Goal: Transaction & Acquisition: Subscribe to service/newsletter

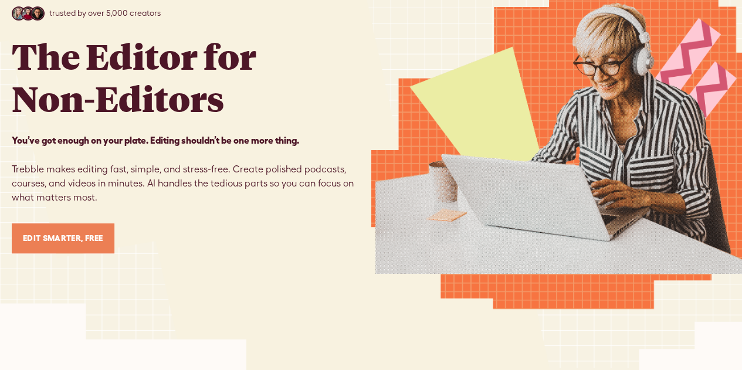
scroll to position [176, 0]
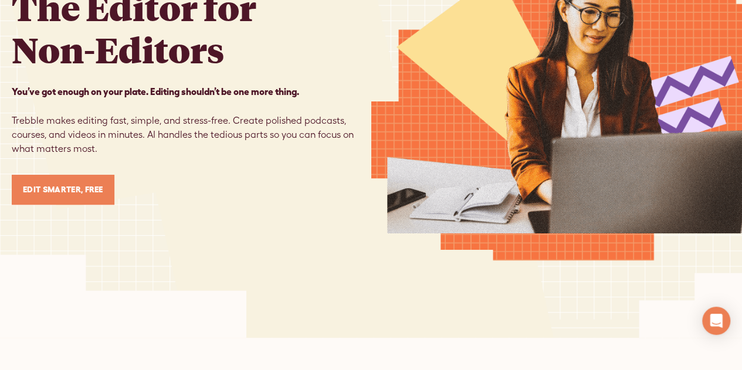
click at [62, 187] on link "Edit Smarter, Free" at bounding box center [63, 190] width 103 height 30
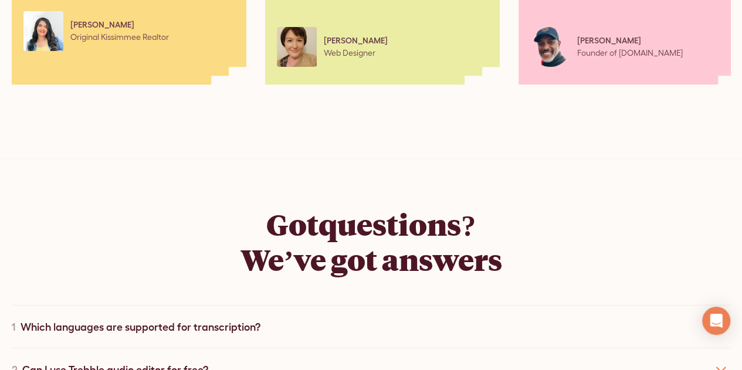
scroll to position [6161, 0]
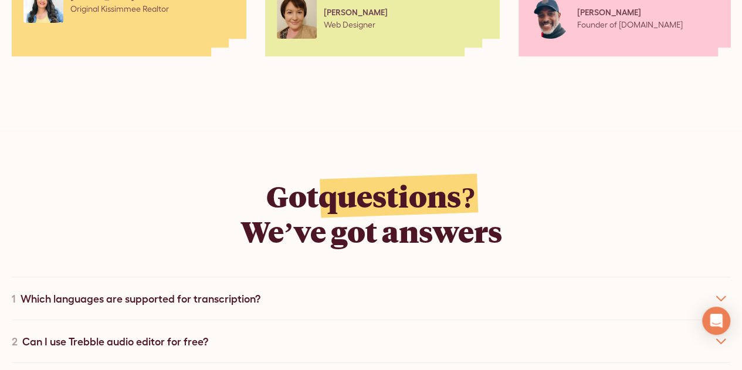
drag, startPoint x: 384, startPoint y: 209, endPoint x: 154, endPoint y: 174, distance: 232.2
click at [154, 178] on div "Got questions? We’ve got answers" at bounding box center [371, 218] width 719 height 80
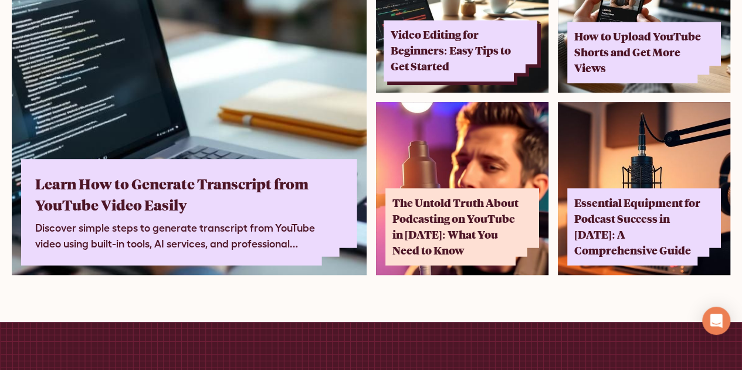
scroll to position [7217, 0]
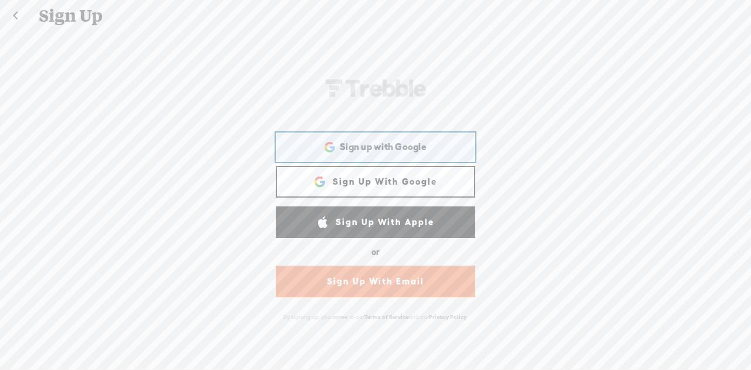
click at [383, 143] on span "Sign up with Google" at bounding box center [383, 147] width 87 height 12
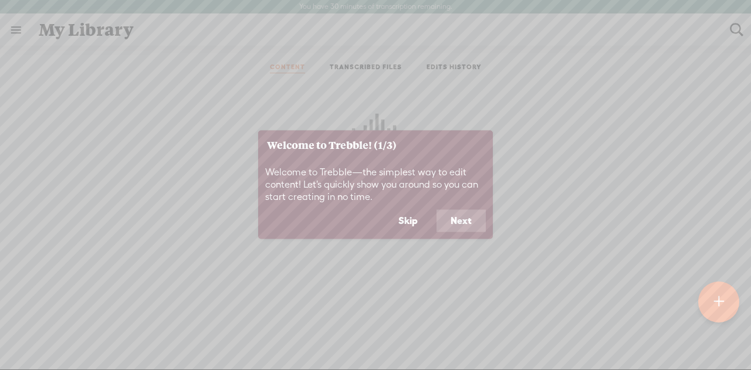
click at [469, 220] on button "Next" at bounding box center [461, 221] width 49 height 22
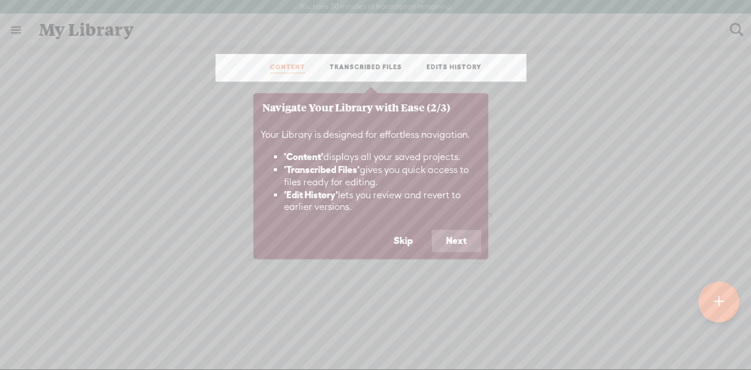
click at [465, 241] on button "Next" at bounding box center [456, 241] width 49 height 22
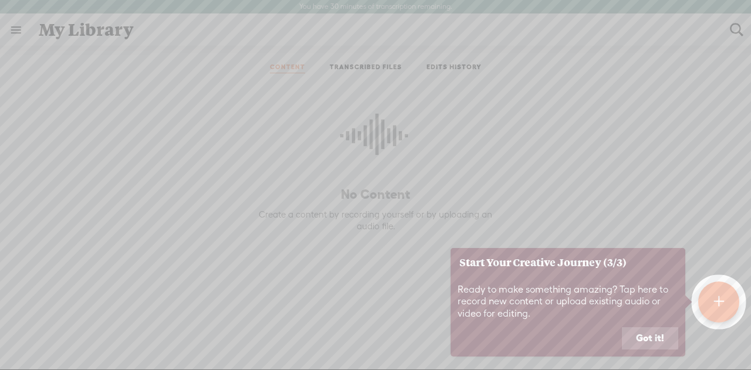
click at [656, 336] on button "Got it!" at bounding box center [650, 338] width 56 height 22
